Goal: Contribute content

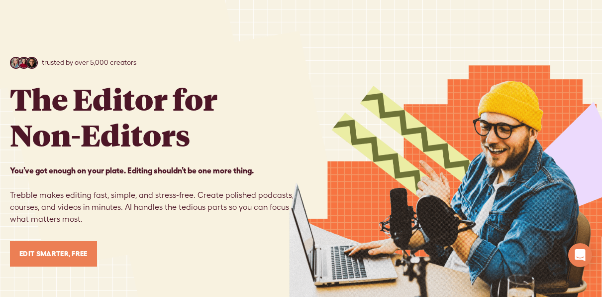
scroll to position [50, 0]
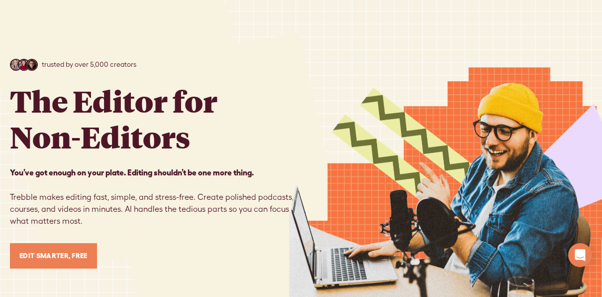
click at [56, 259] on link "Edit Smarter, Free" at bounding box center [53, 255] width 87 height 25
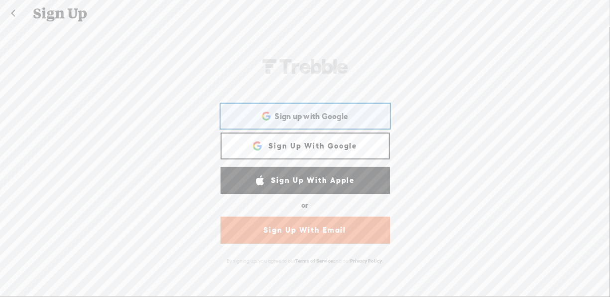
drag, startPoint x: 59, startPoint y: 240, endPoint x: 346, endPoint y: 120, distance: 310.5
click at [346, 120] on div "Sign up with Google Sign up with Google. Opens in new tab" at bounding box center [304, 116] width 155 height 23
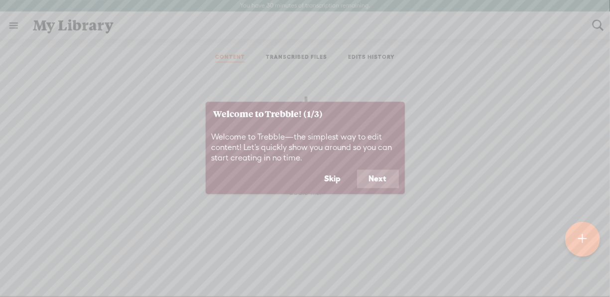
click at [320, 175] on button "Skip" at bounding box center [333, 178] width 40 height 19
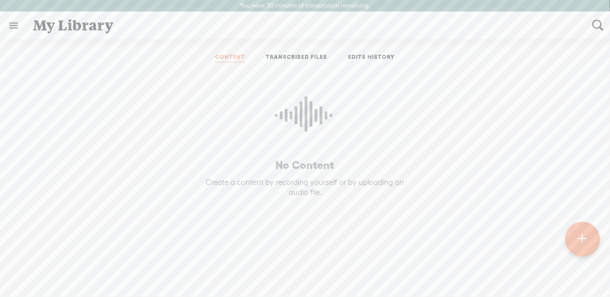
click at [580, 247] on t at bounding box center [582, 239] width 8 height 22
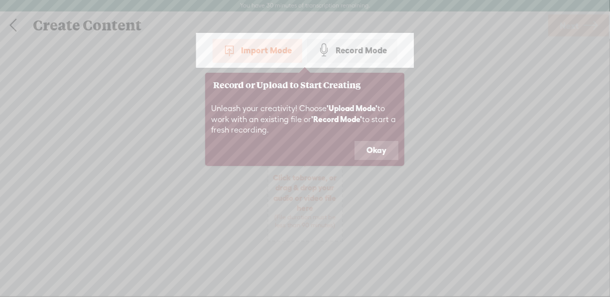
click at [372, 146] on button "Okay" at bounding box center [376, 150] width 44 height 19
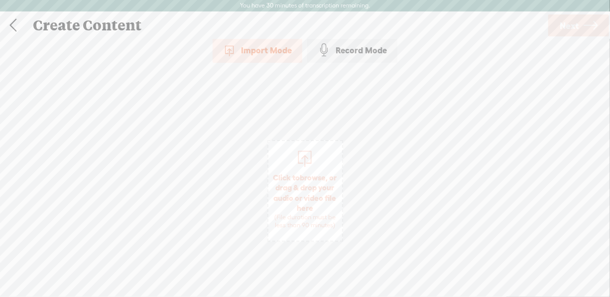
click at [349, 56] on div "Record Mode" at bounding box center [352, 50] width 90 height 25
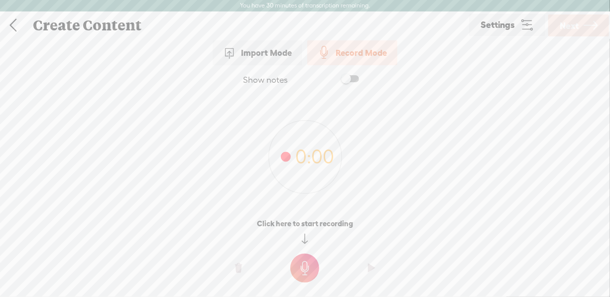
click at [409, 215] on div "Show notes 0:00 0:00 0:00 Click here to start recording" at bounding box center [305, 184] width 610 height 238
click at [302, 257] on t at bounding box center [304, 267] width 29 height 29
